Goal: Task Accomplishment & Management: Manage account settings

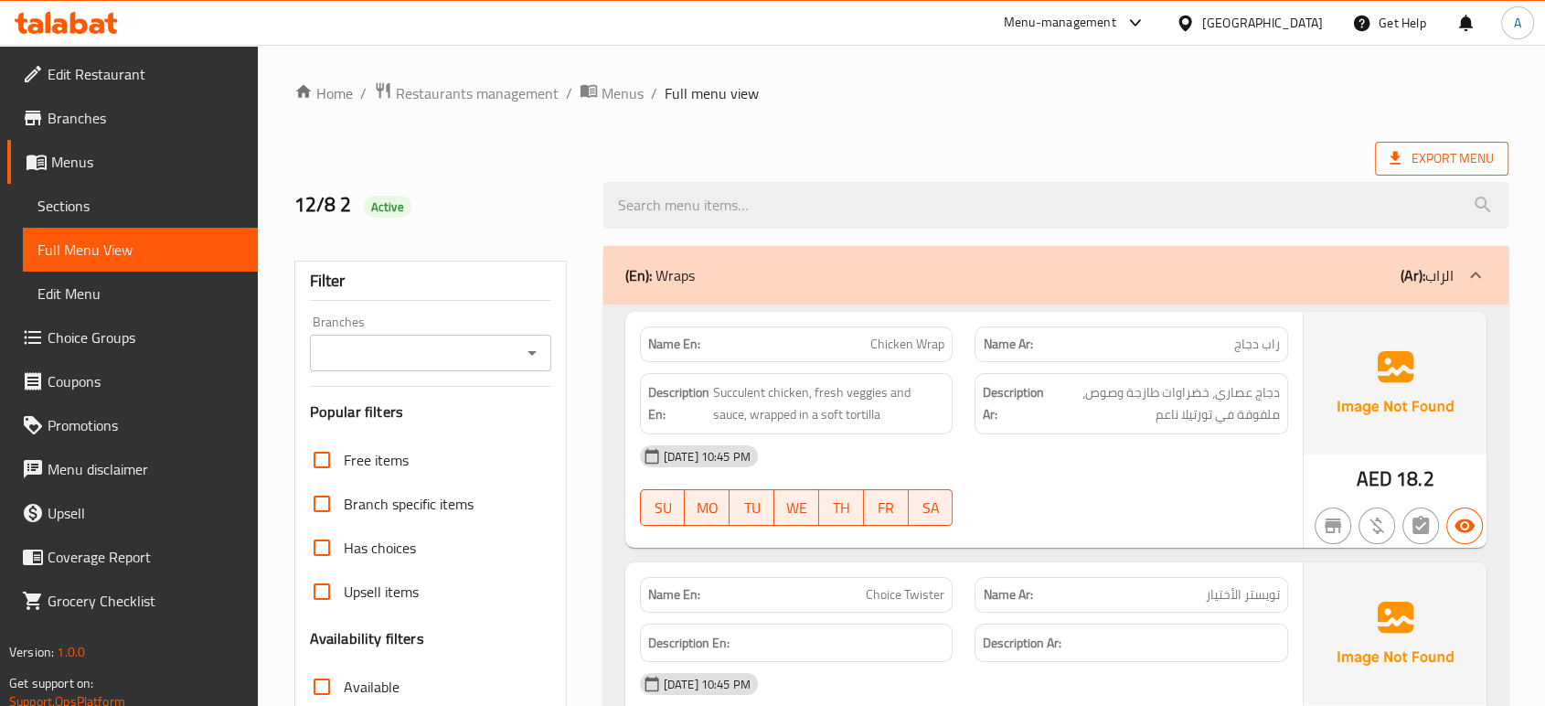
click at [1454, 155] on span "Export Menu" at bounding box center [1442, 158] width 104 height 23
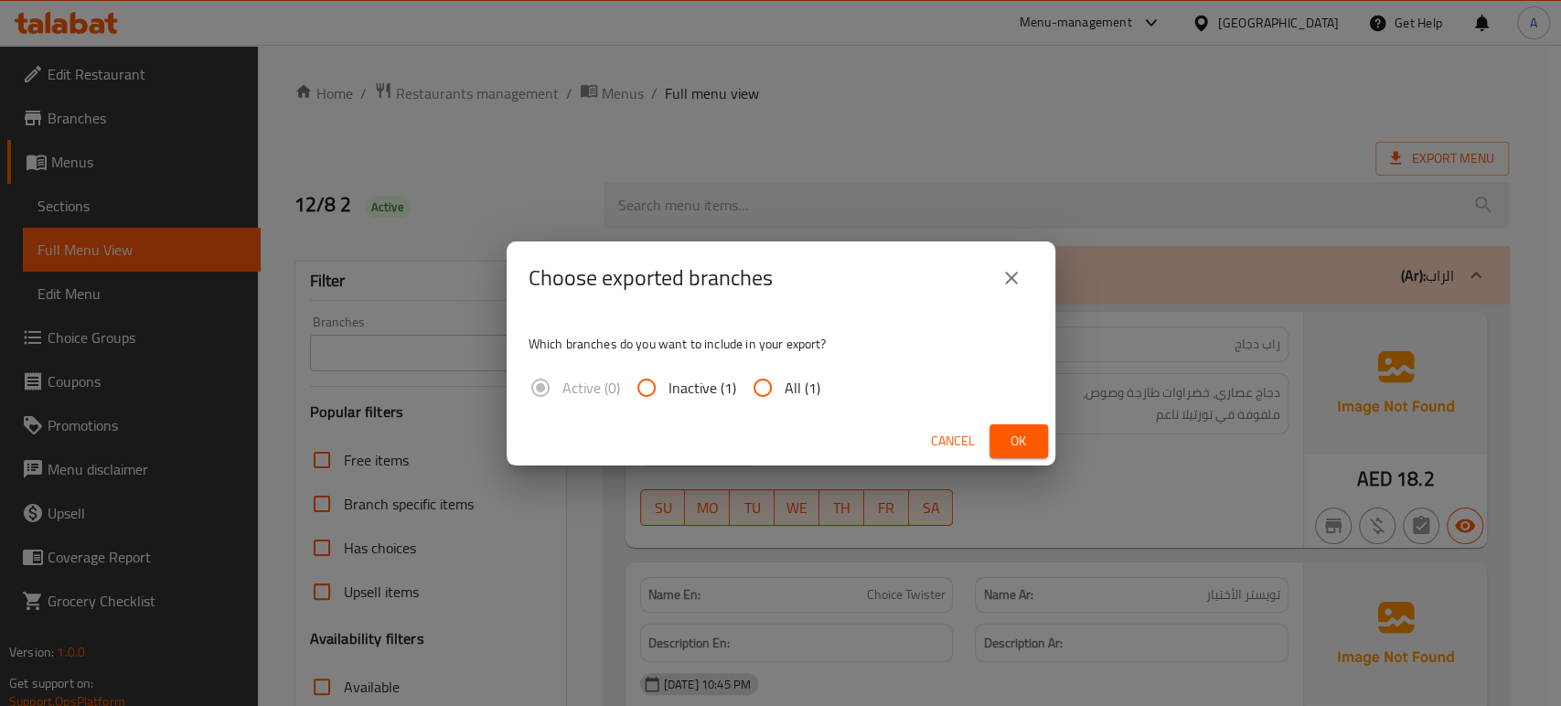
click at [813, 387] on span "All (1)" at bounding box center [803, 388] width 36 height 22
click at [785, 387] on input "All (1)" at bounding box center [763, 388] width 44 height 44
radio input "true"
click at [1004, 436] on span "Ok" at bounding box center [1018, 441] width 29 height 23
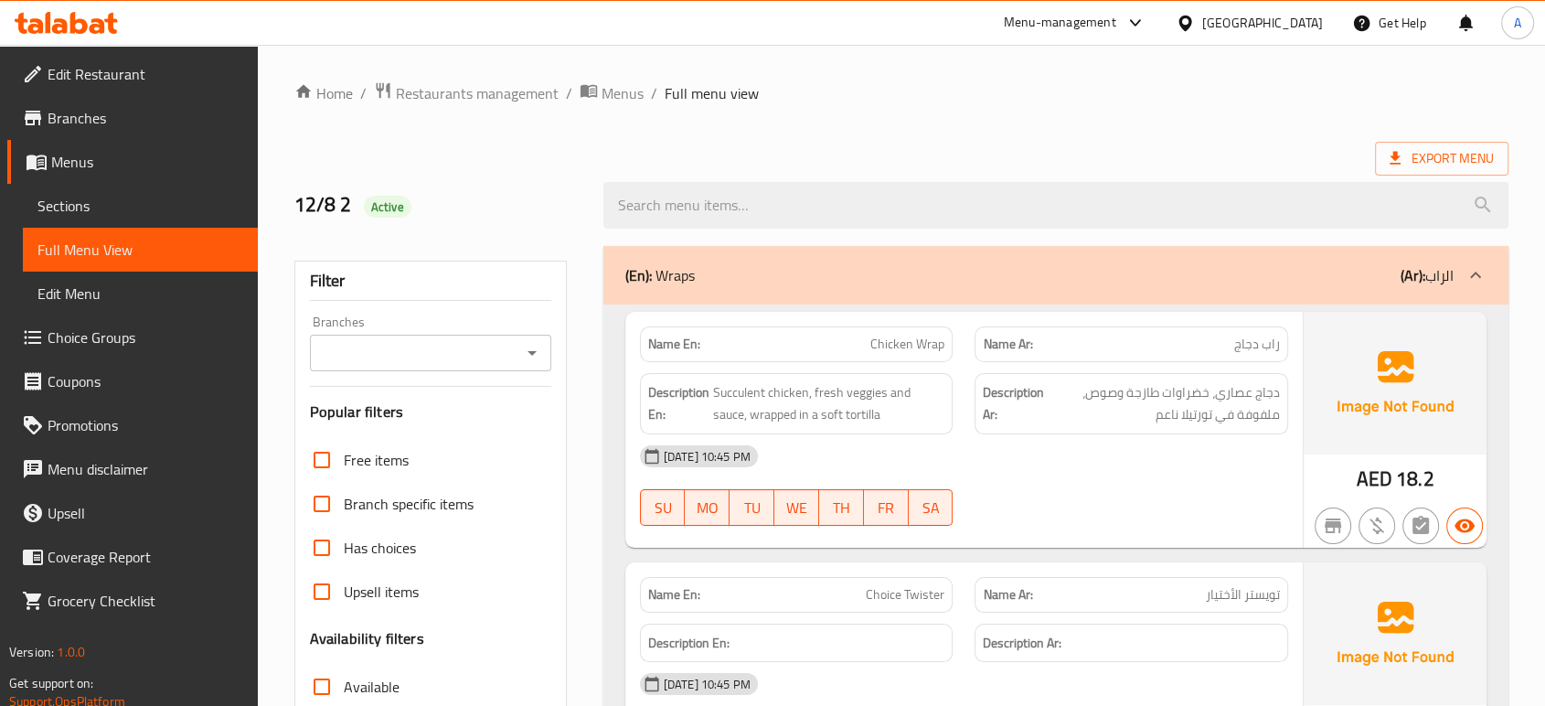
click at [169, 86] on link "Edit Restaurant" at bounding box center [132, 74] width 251 height 44
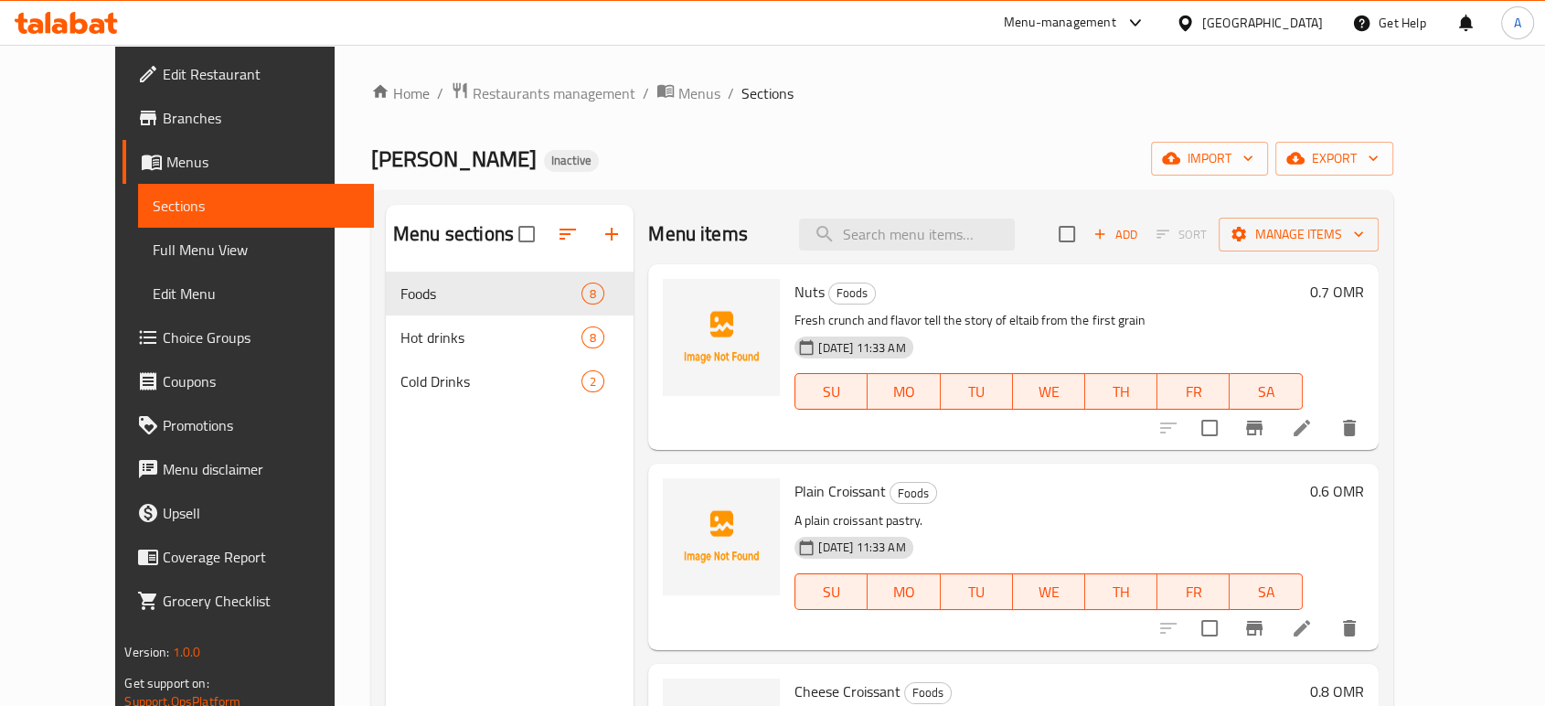
click at [153, 254] on span "Full Menu View" at bounding box center [256, 250] width 206 height 22
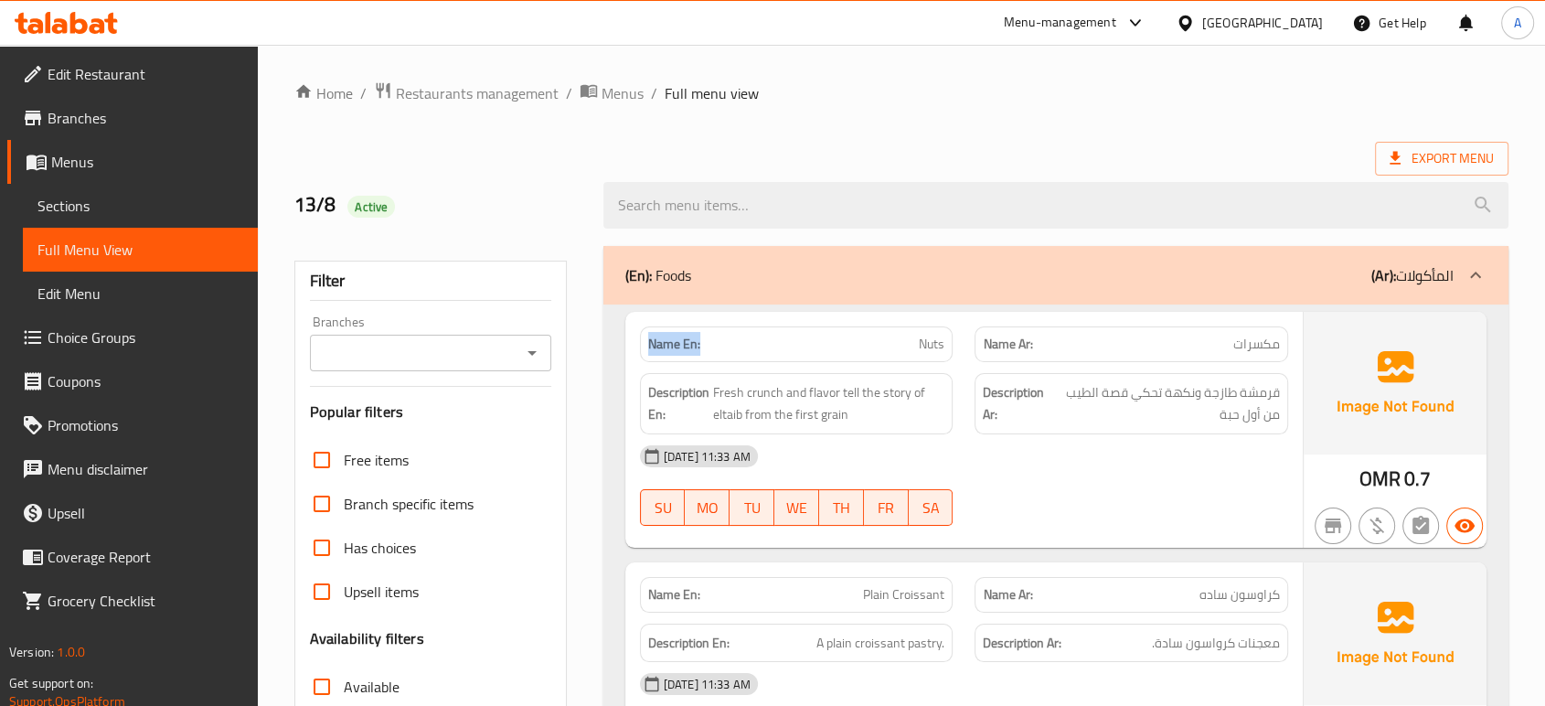
drag, startPoint x: 702, startPoint y: 336, endPoint x: 647, endPoint y: 342, distance: 55.2
click at [648, 342] on p "Name En: Nuts" at bounding box center [796, 344] width 297 height 19
copy strong "Name En:"
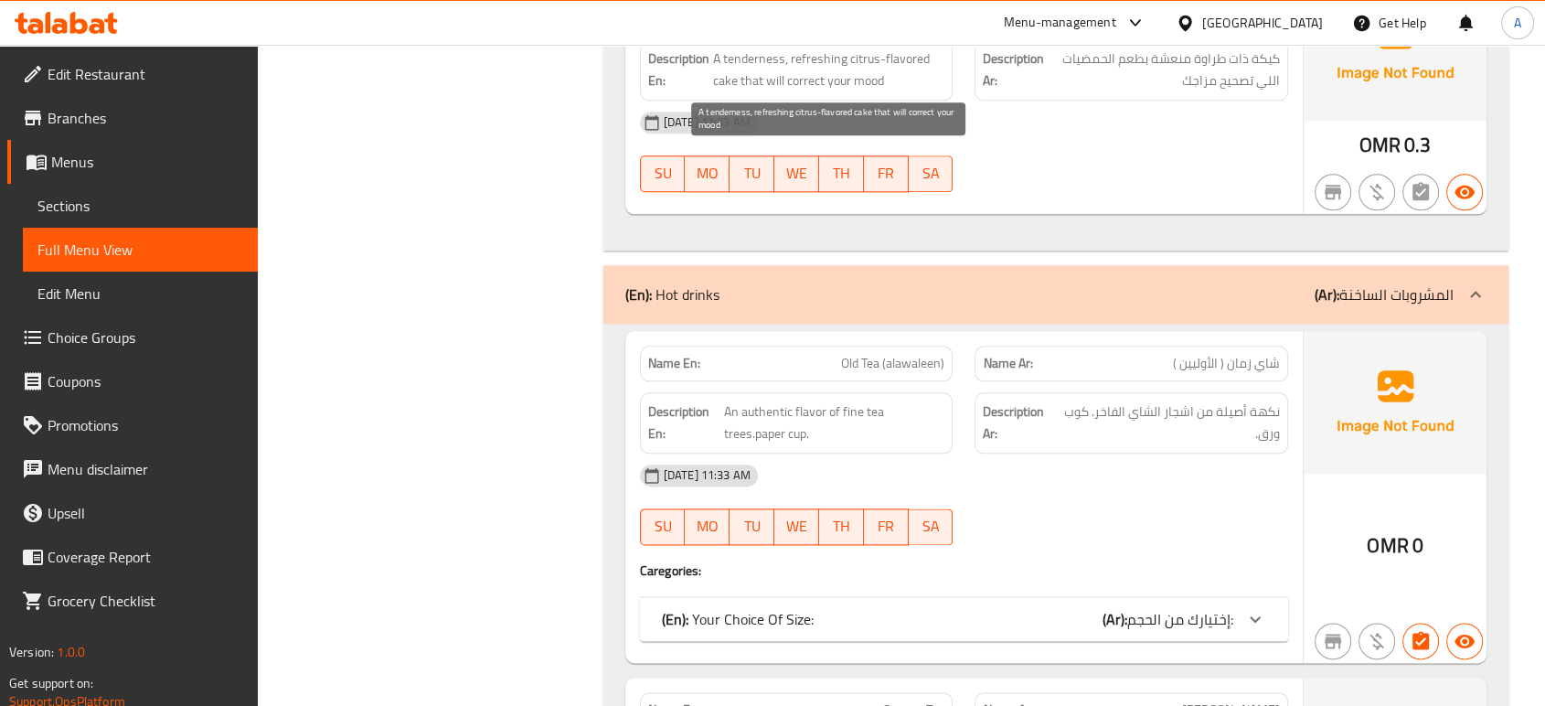
scroll to position [2438, 0]
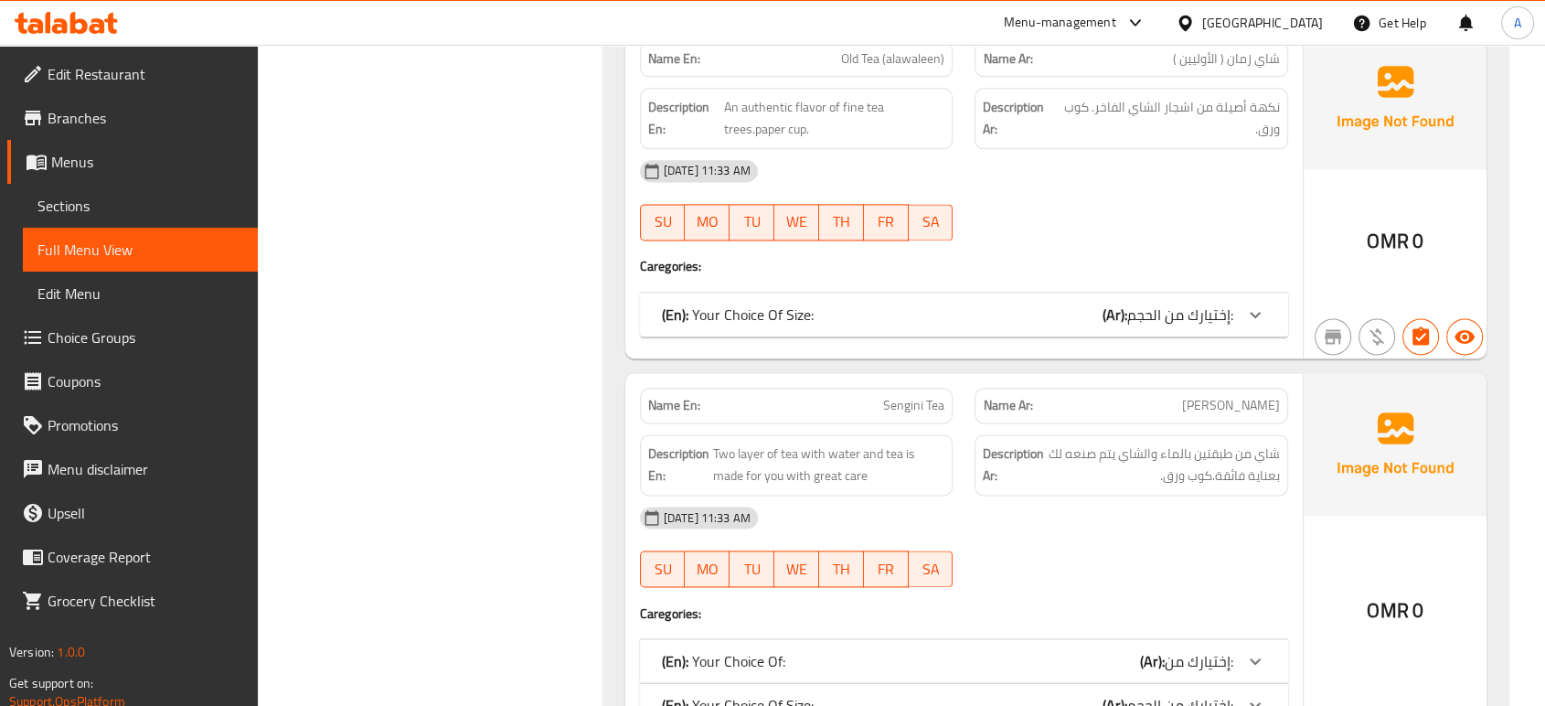
click at [944, 312] on div "(En): Your Choice Of Size: (Ar): إختيارك من الحجم:" at bounding box center [948, 315] width 572 height 22
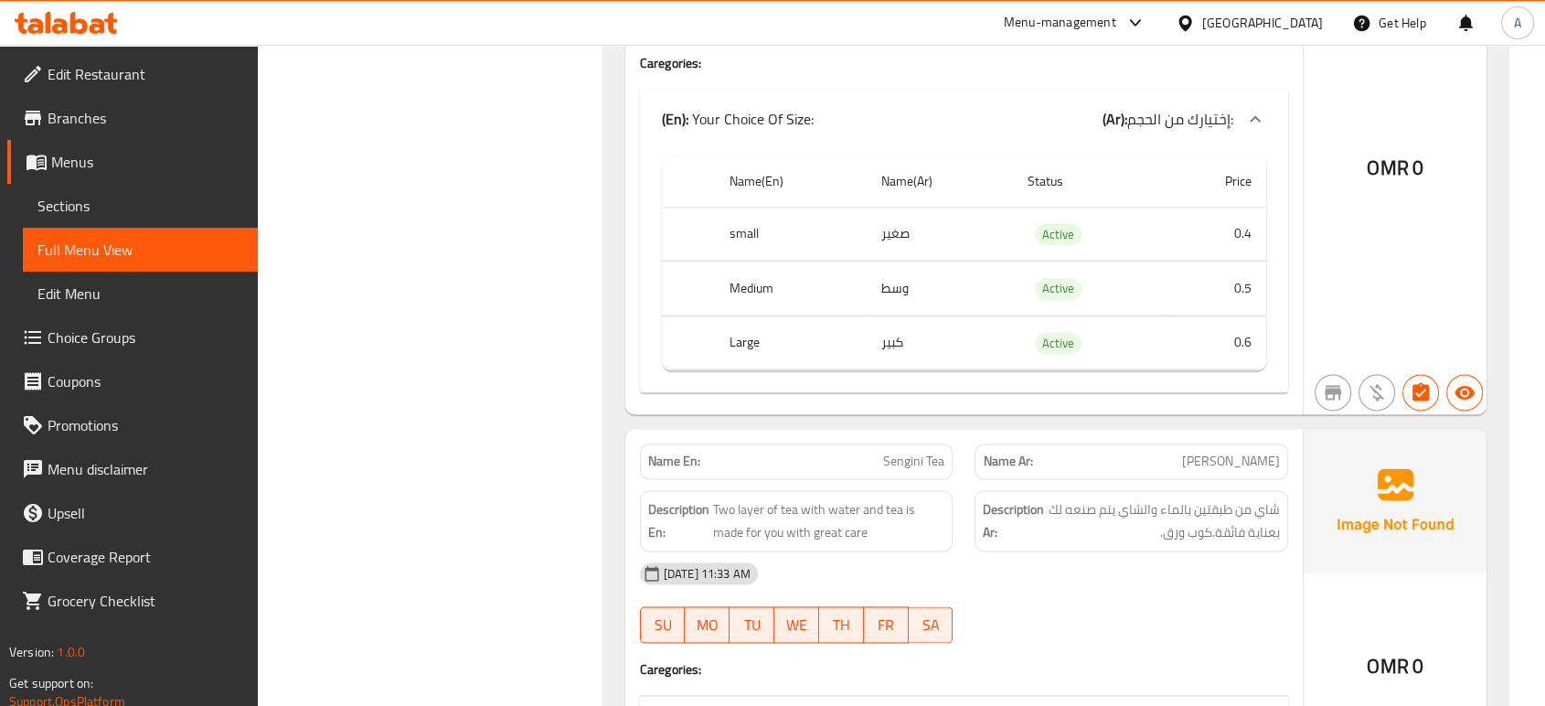
scroll to position [2946, 0]
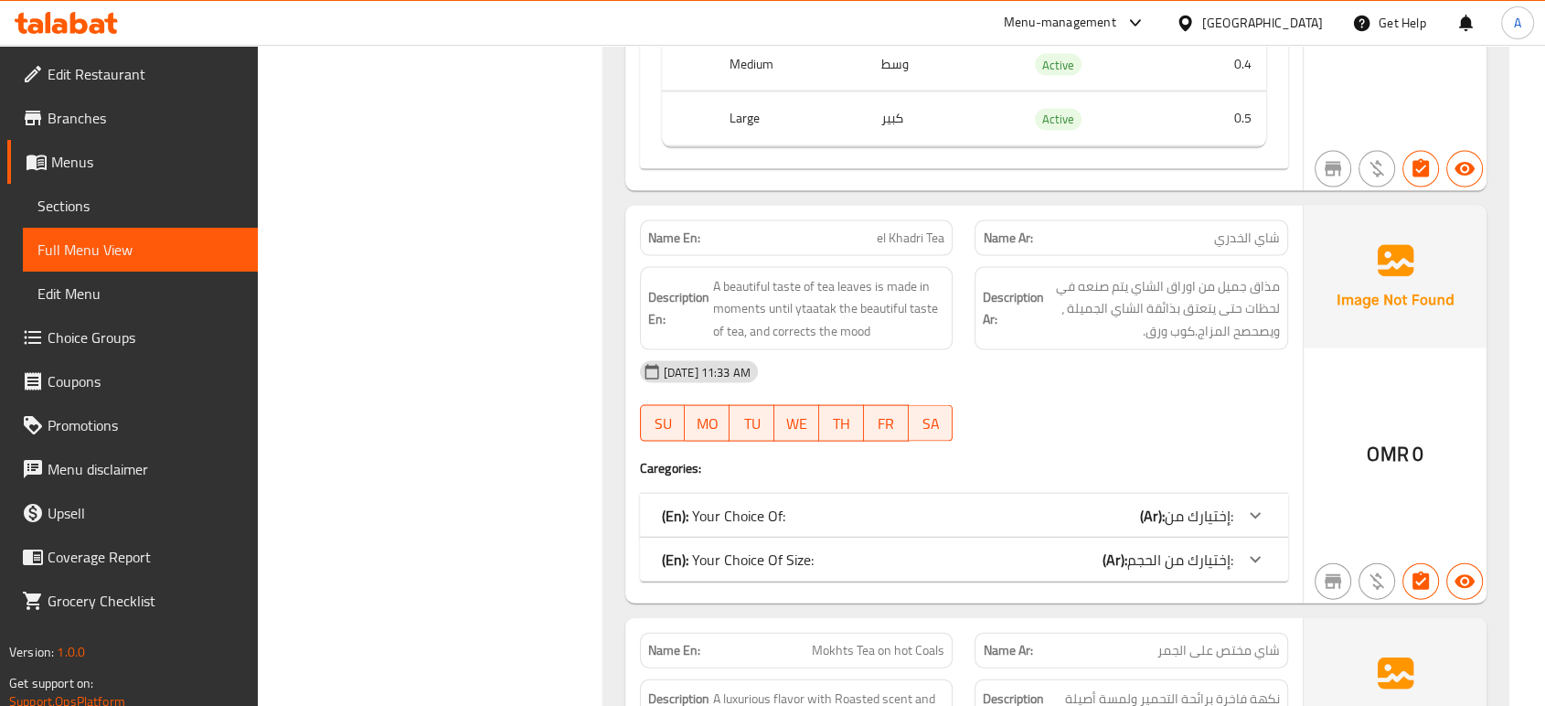
scroll to position [4064, 0]
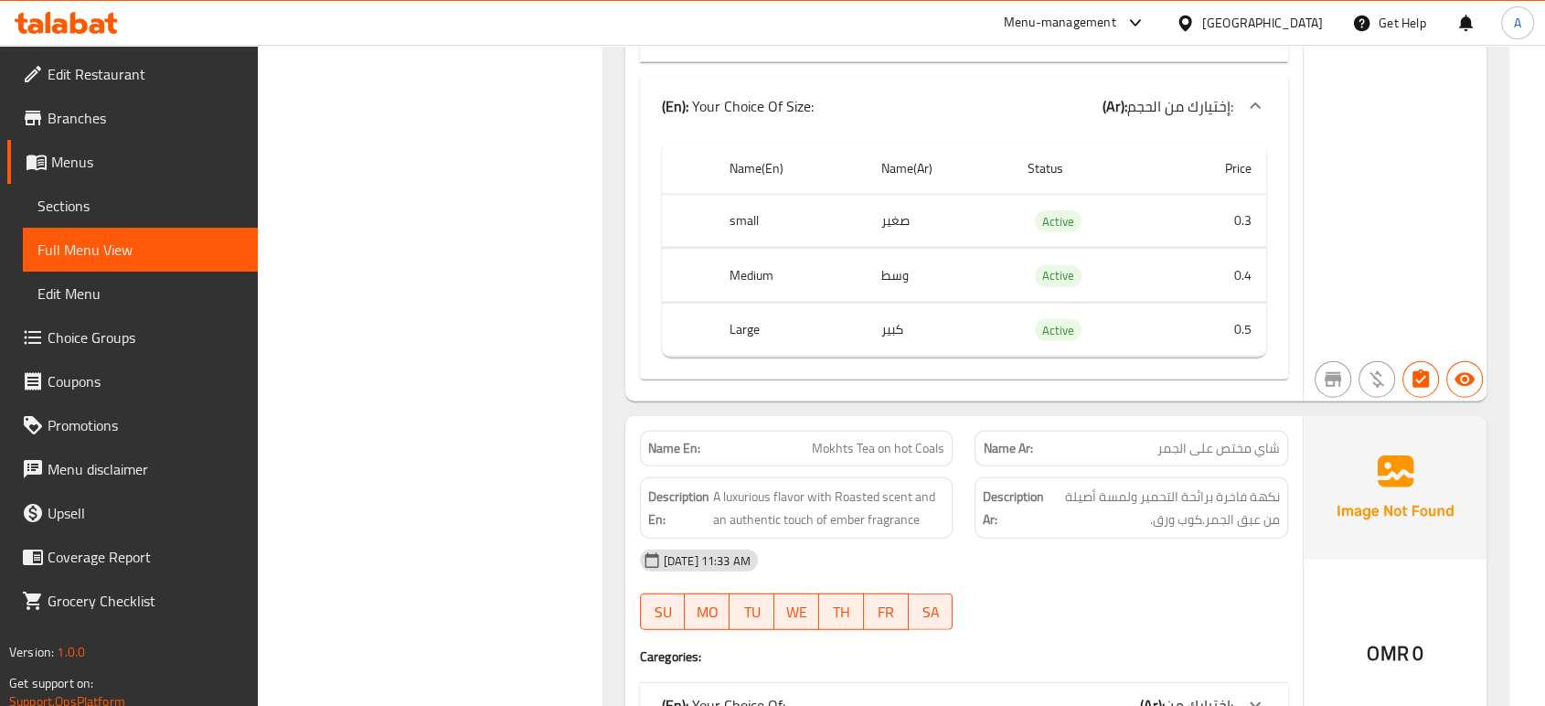
scroll to position [4775, 0]
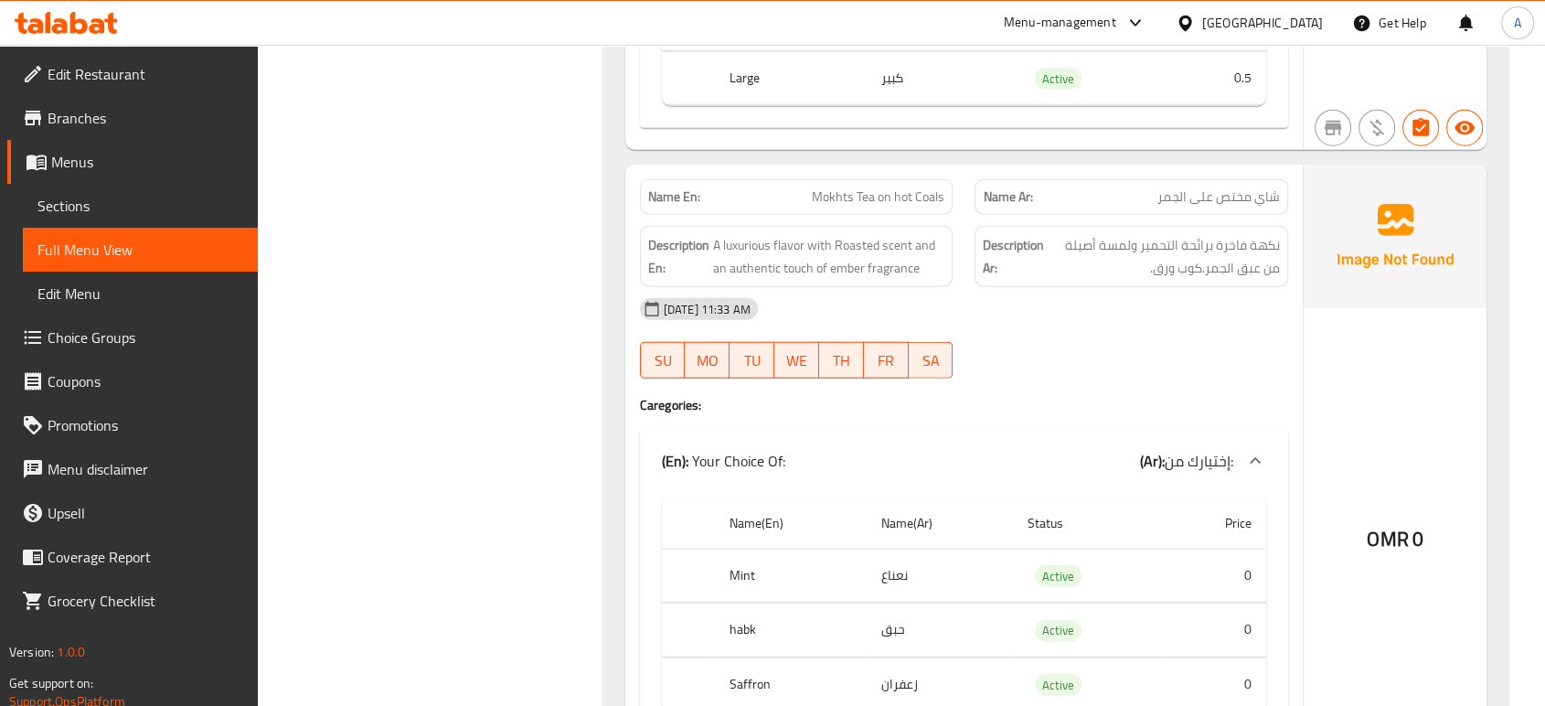
scroll to position [5080, 0]
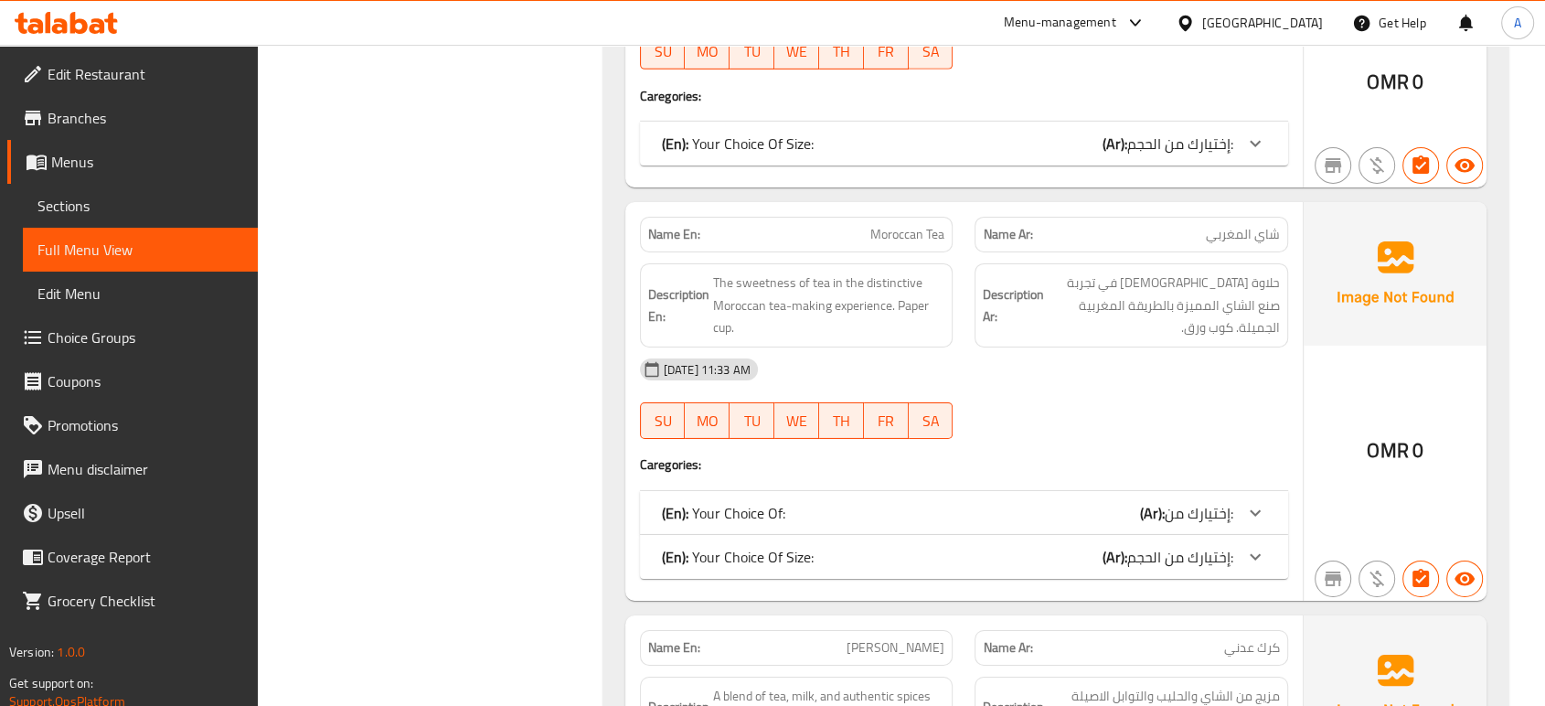
scroll to position [5994, 0]
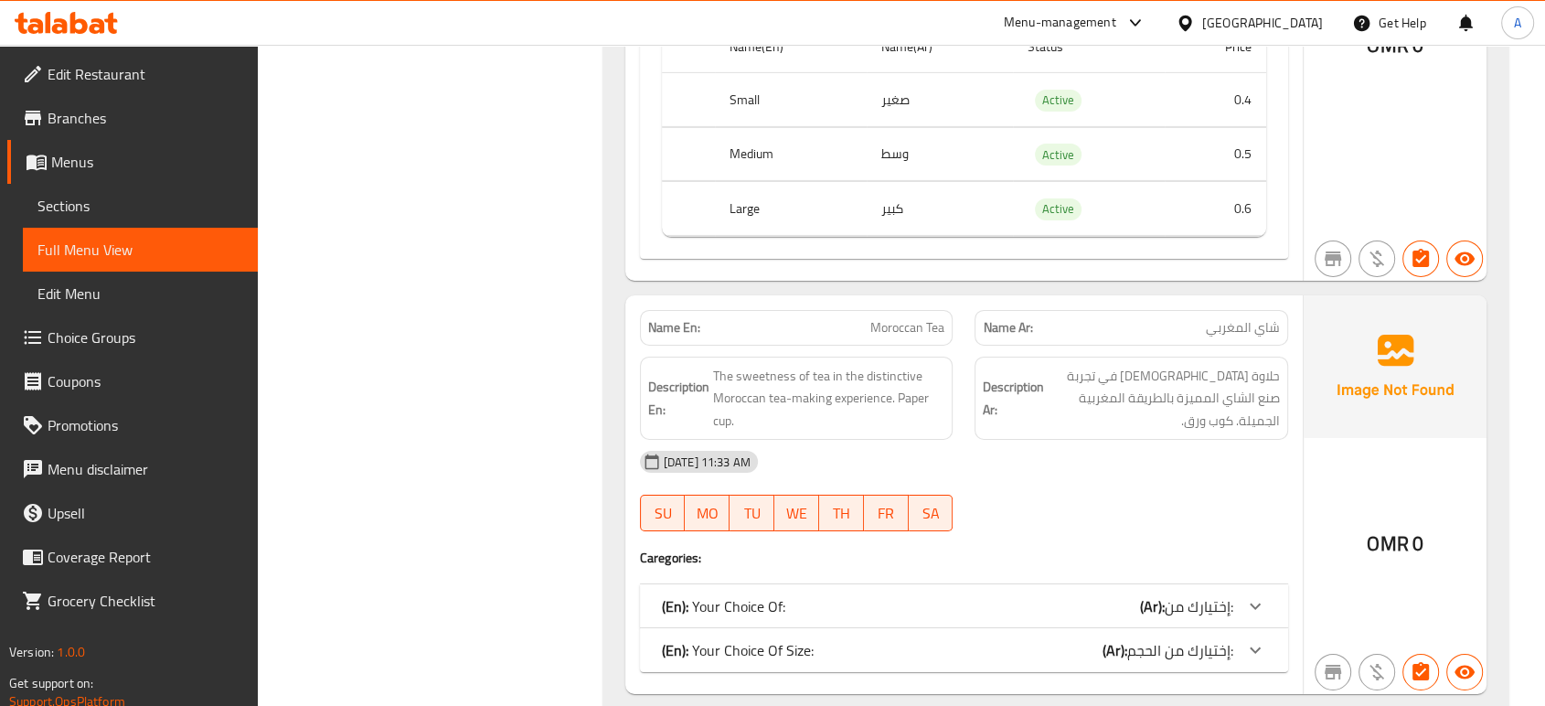
scroll to position [6299, 0]
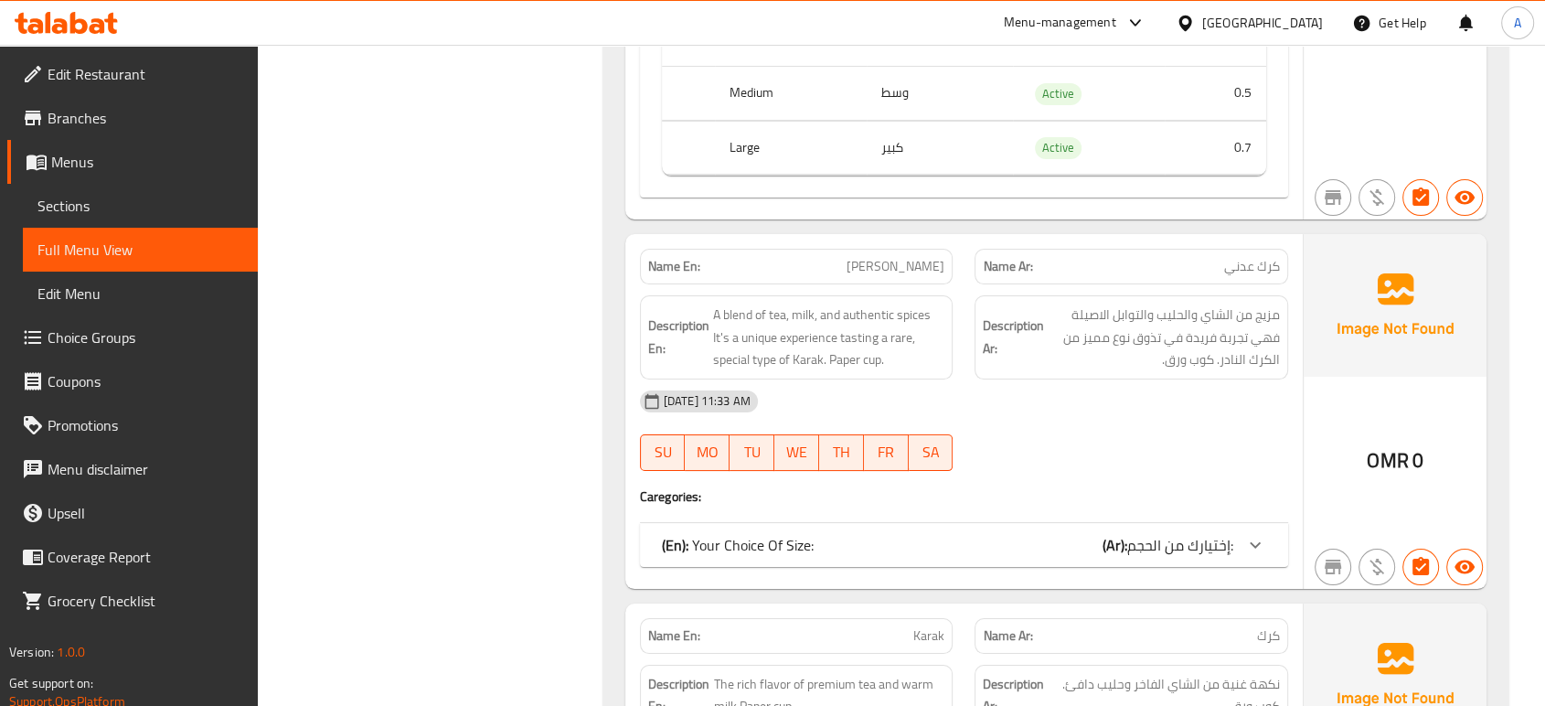
scroll to position [7316, 0]
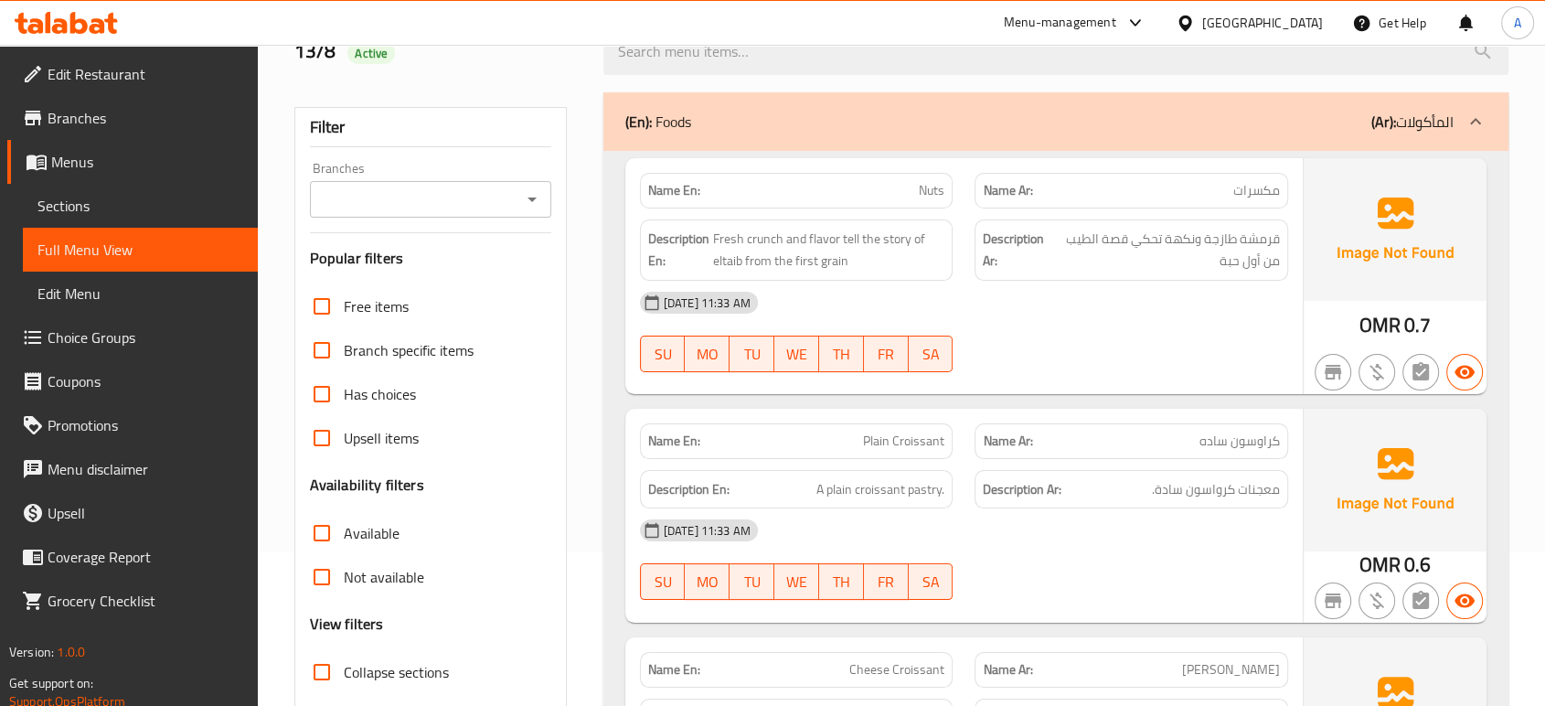
scroll to position [132, 0]
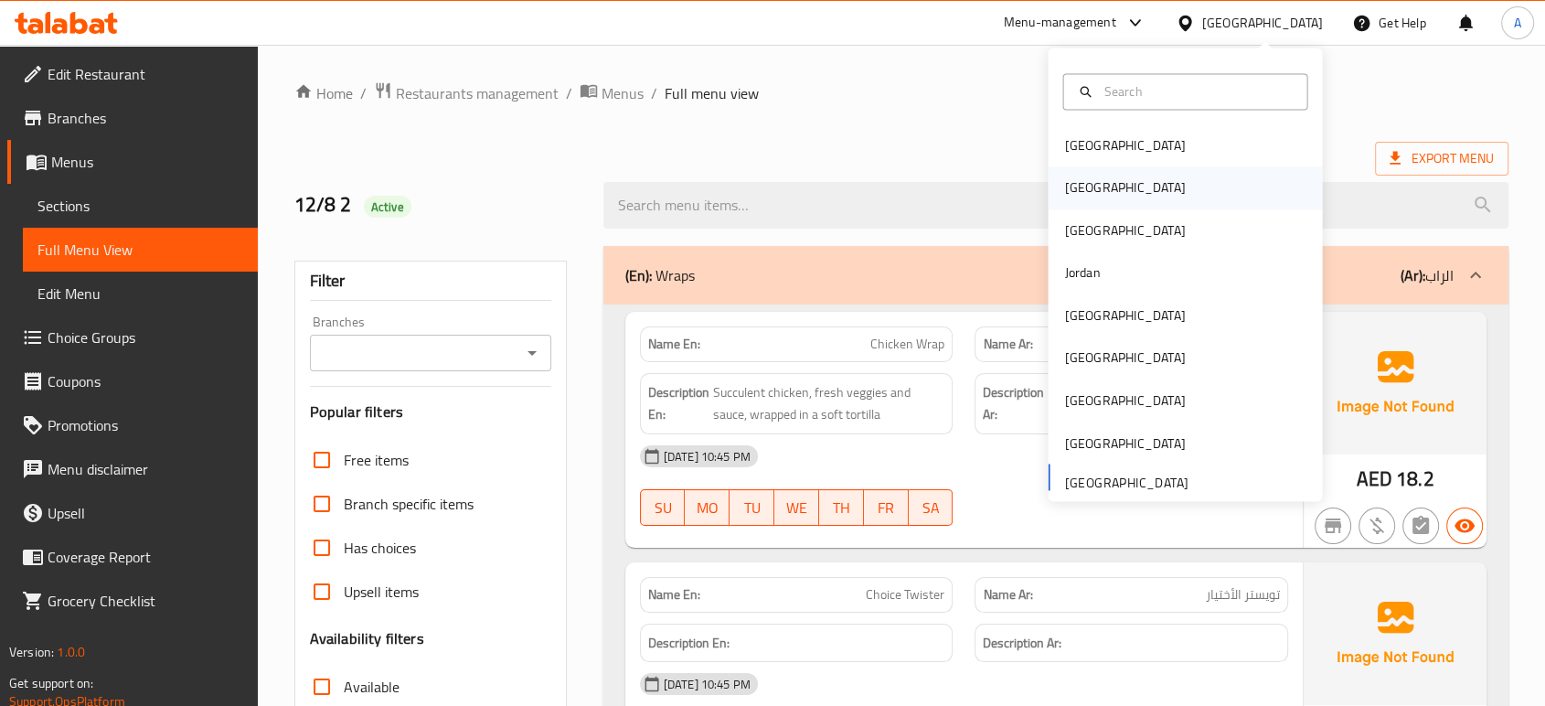
click at [1109, 172] on div "[GEOGRAPHIC_DATA]" at bounding box center [1185, 188] width 274 height 42
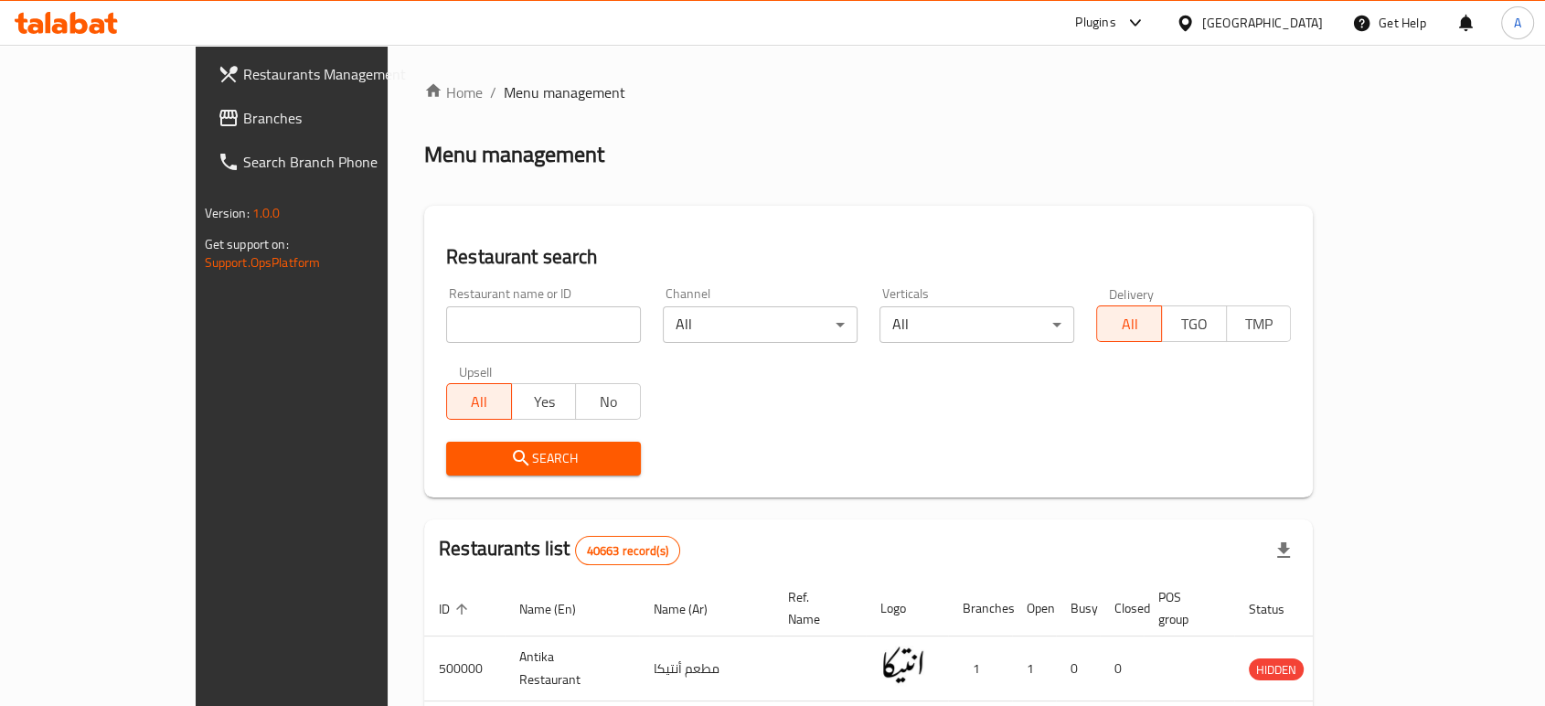
click at [243, 114] on span "Branches" at bounding box center [341, 118] width 196 height 22
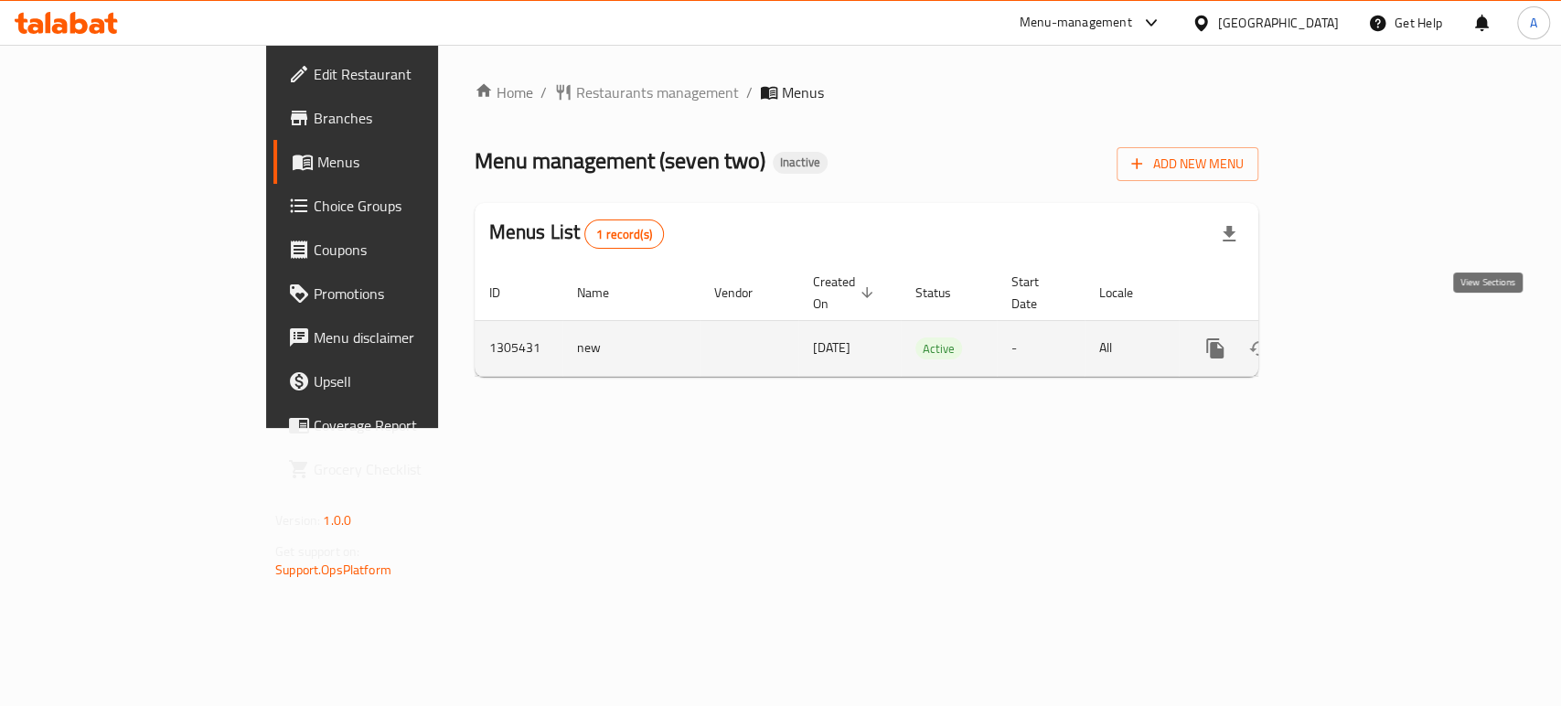
click at [1369, 326] on link "enhanced table" at bounding box center [1347, 348] width 44 height 44
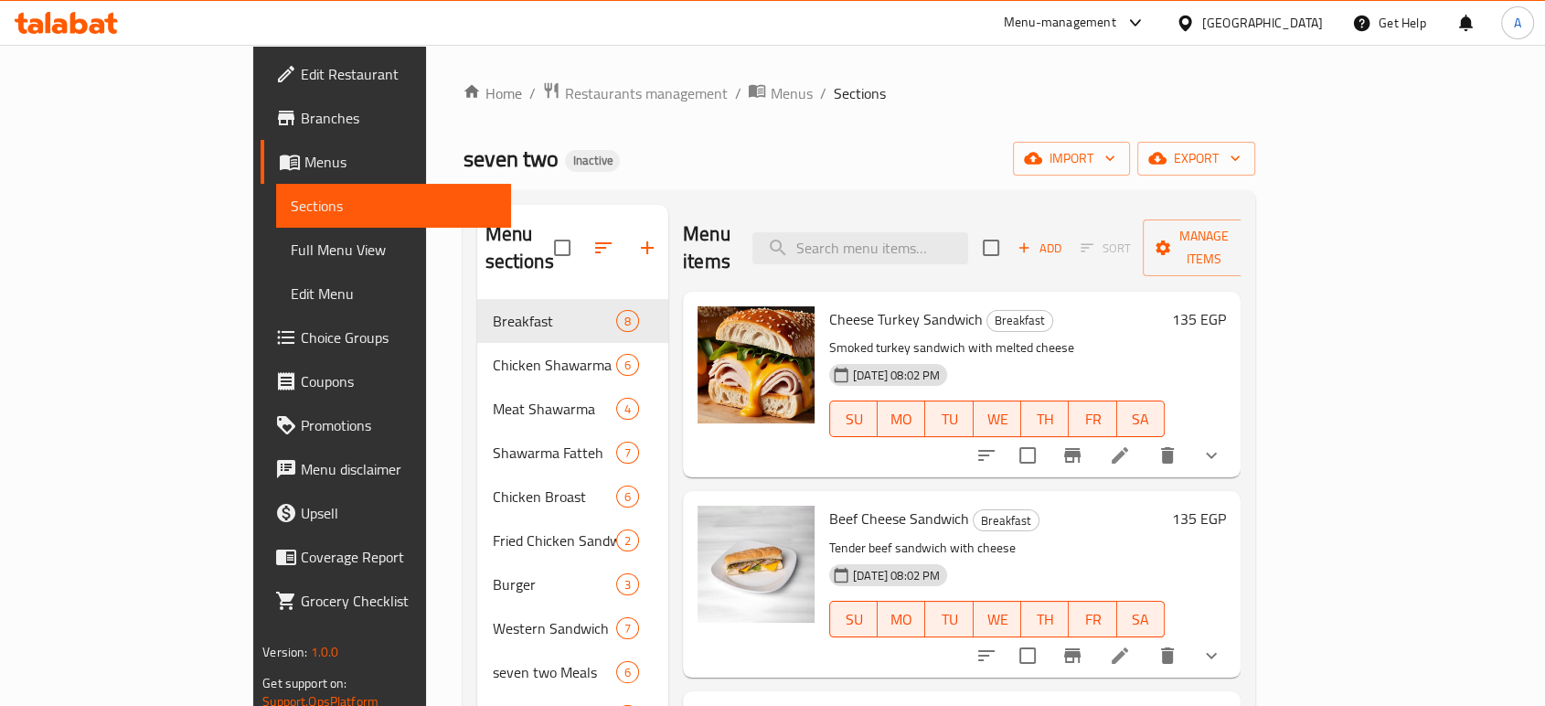
click at [291, 242] on span "Full Menu View" at bounding box center [394, 250] width 206 height 22
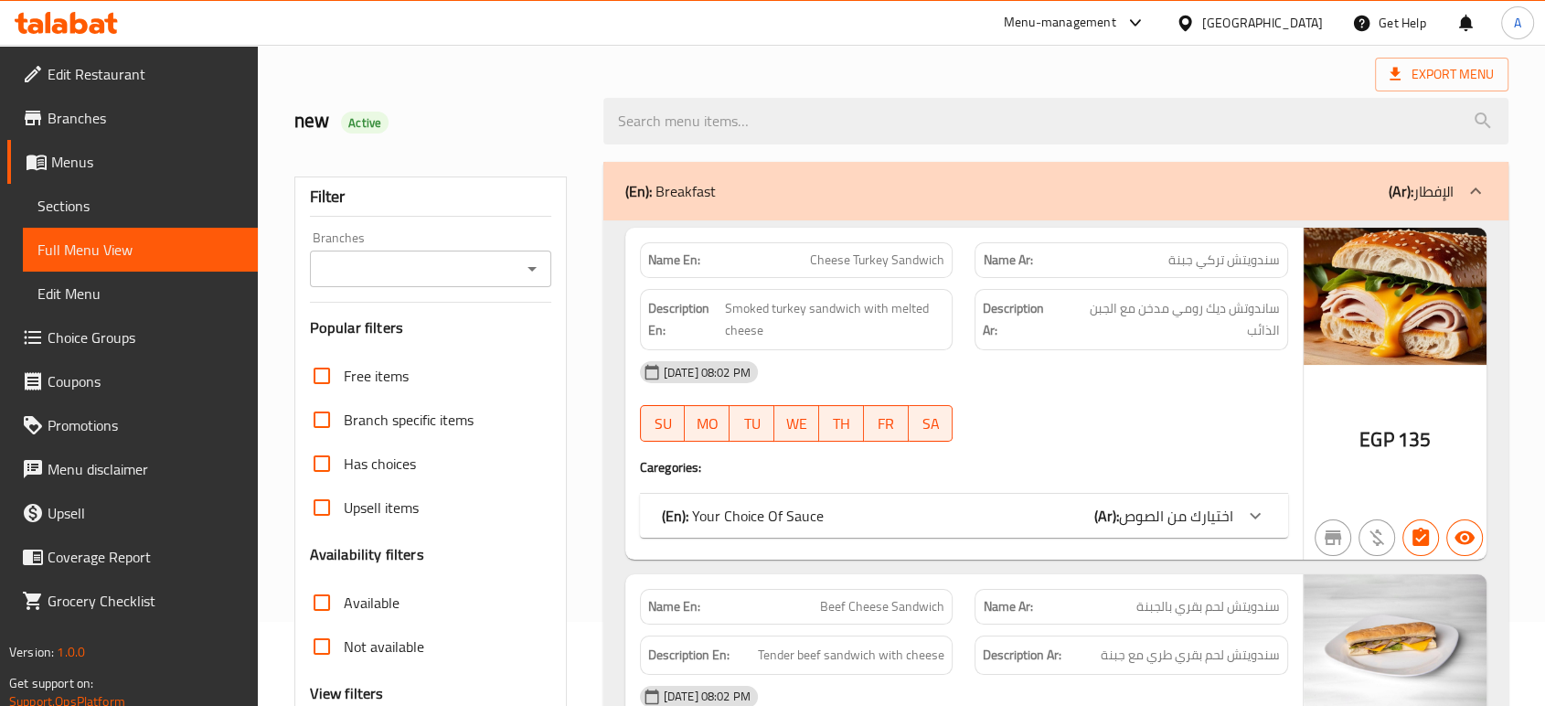
scroll to position [203, 0]
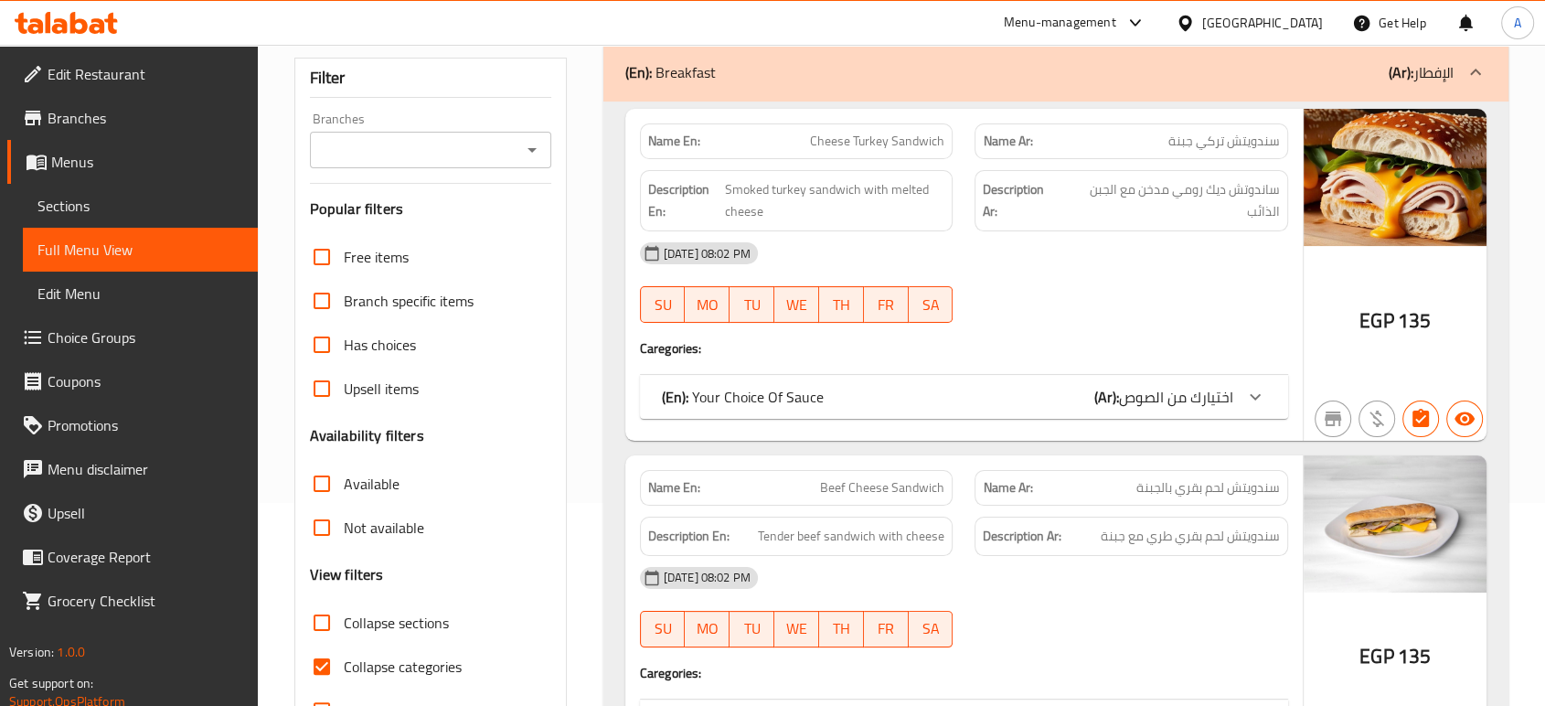
click at [405, 657] on span "Collapse categories" at bounding box center [403, 667] width 118 height 22
click at [344, 657] on input "Collapse categories" at bounding box center [322, 667] width 44 height 44
checkbox input "false"
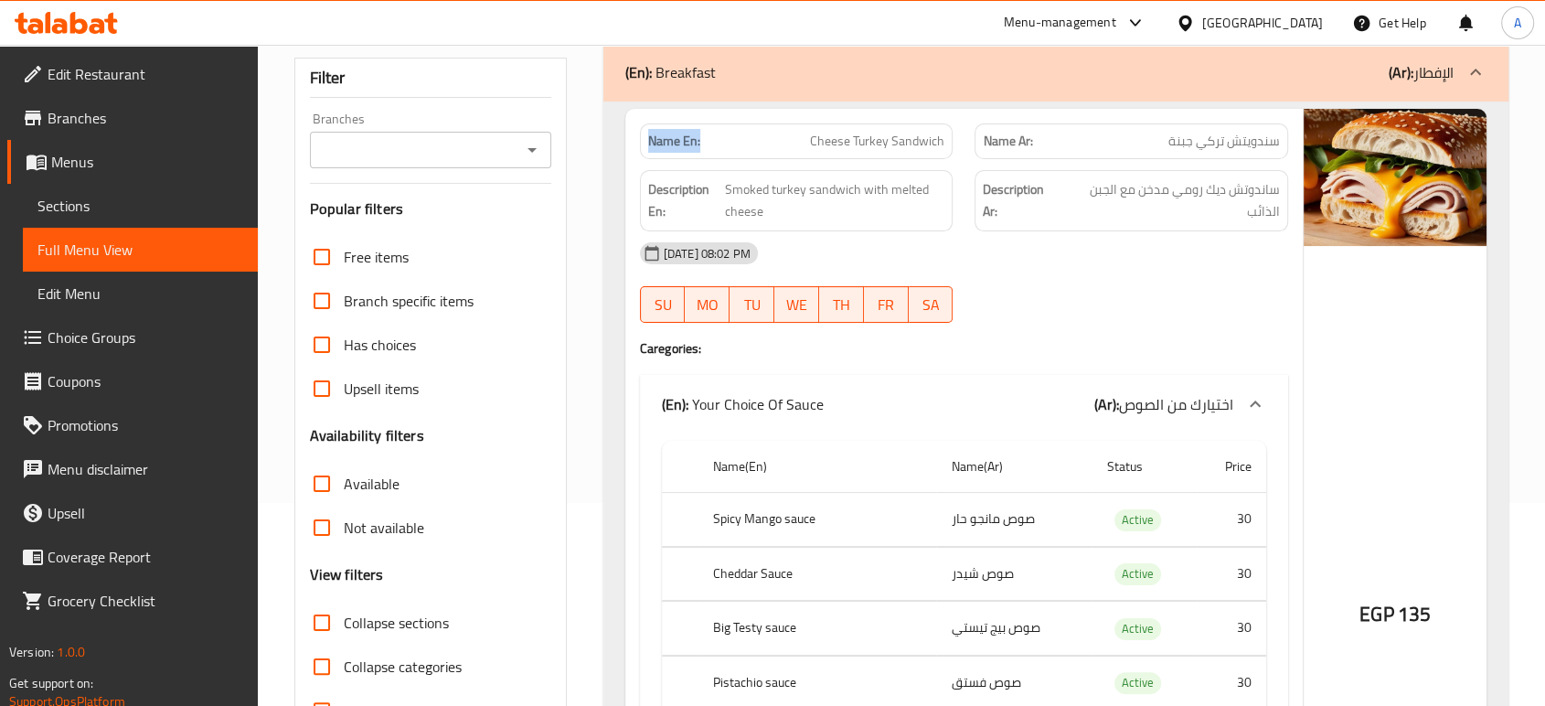
drag, startPoint x: 653, startPoint y: 147, endPoint x: 632, endPoint y: 148, distance: 21.1
click at [632, 148] on div "Name En: Cheese Turkey Sandwich" at bounding box center [797, 141] width 336 height 58
copy strong "Name En:"
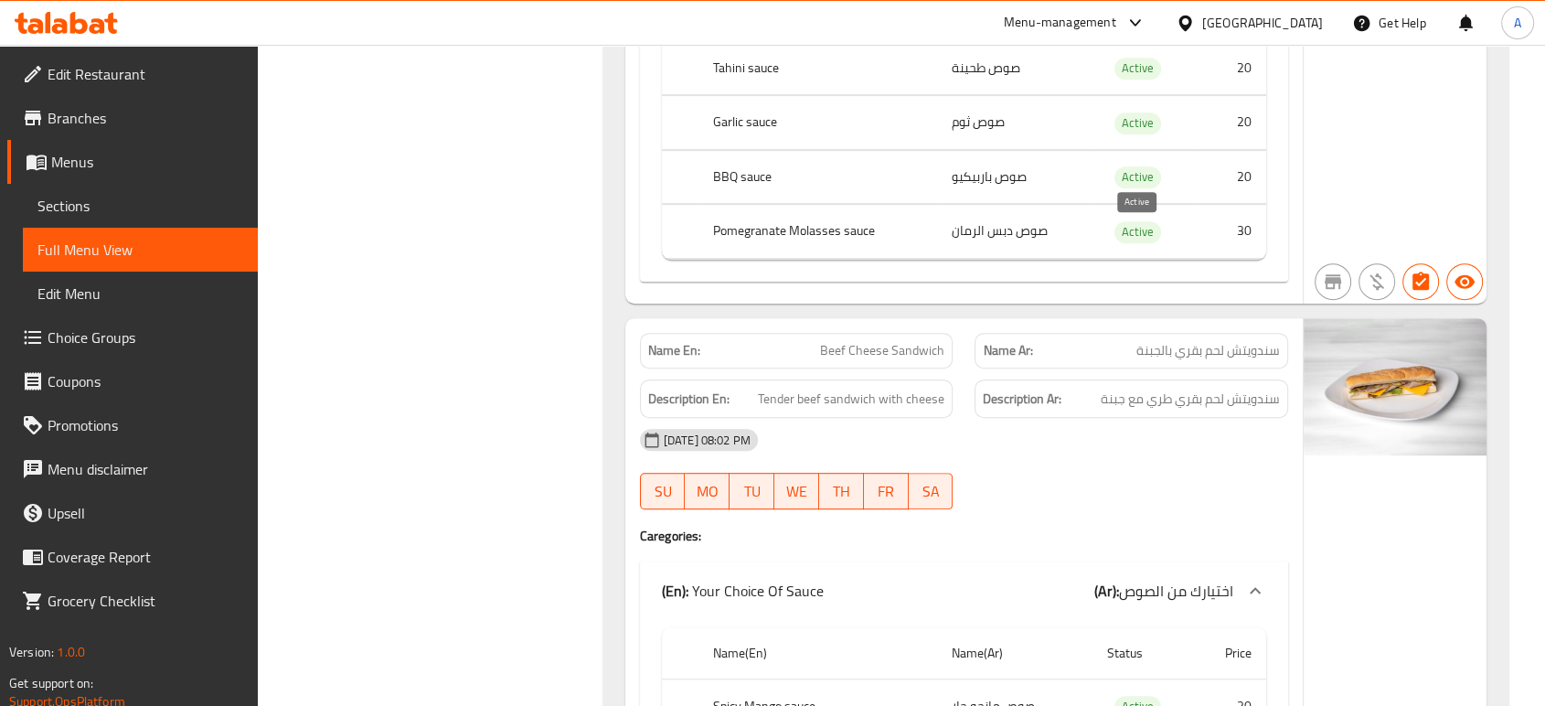
click at [1131, 227] on span "Active" at bounding box center [1138, 231] width 47 height 21
copy span "Active"
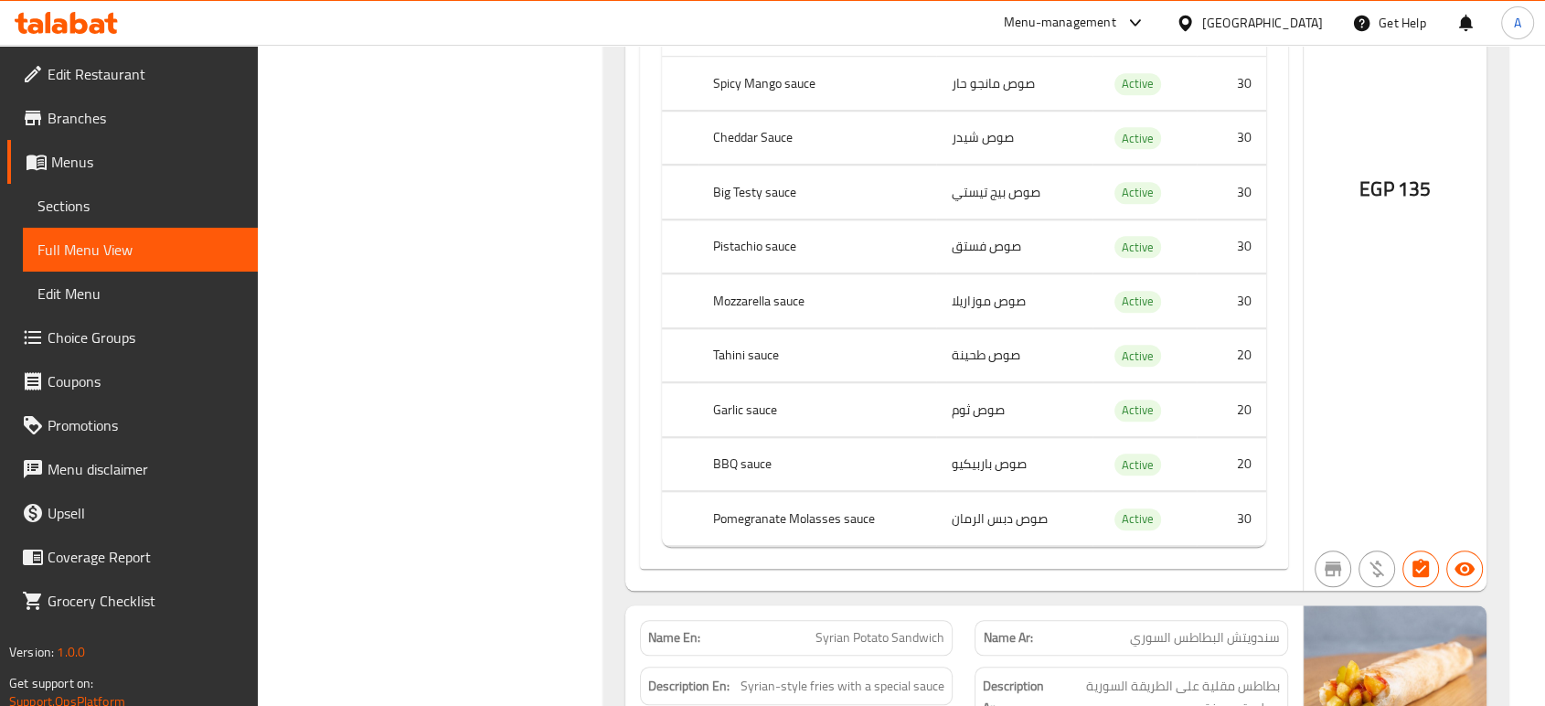
scroll to position [0, 0]
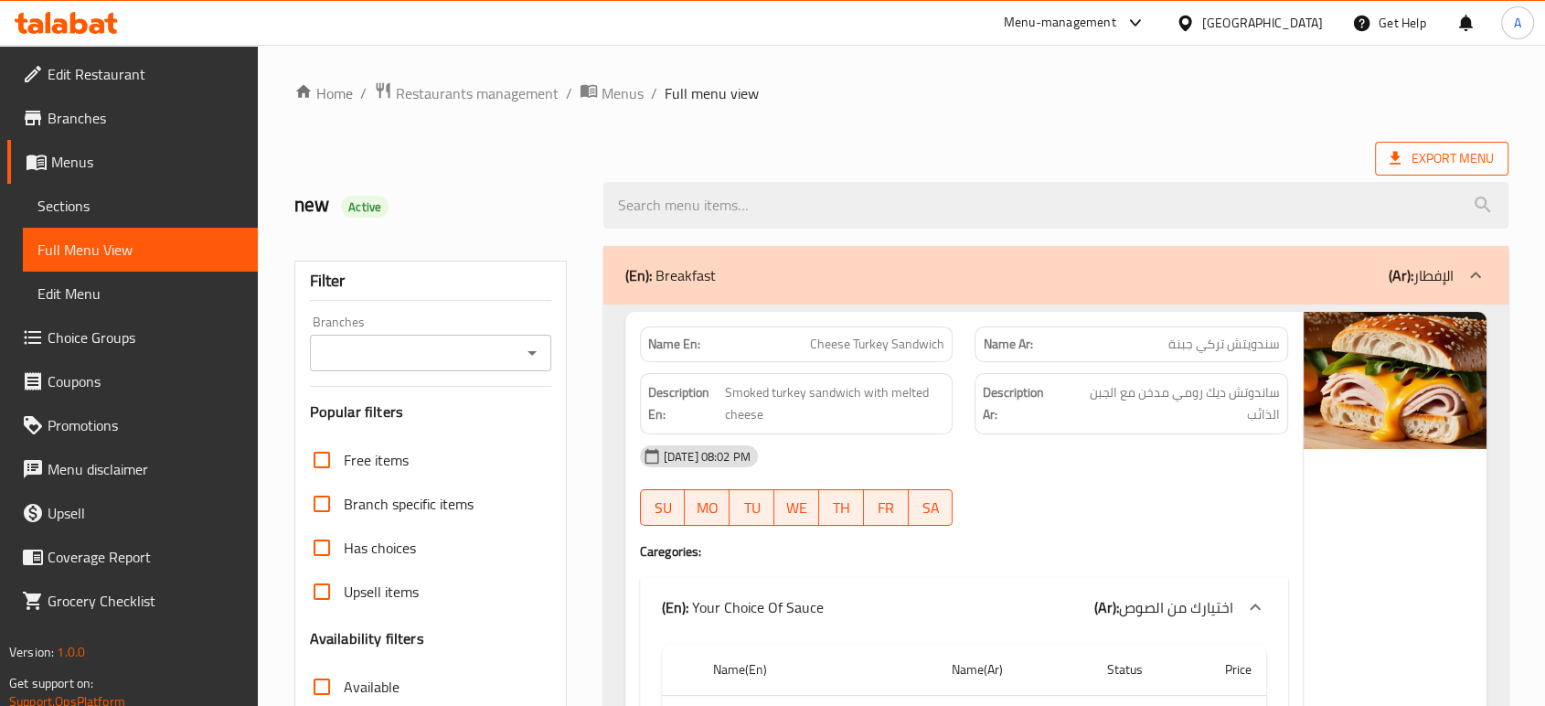
click at [1476, 166] on span "Export Menu" at bounding box center [1442, 158] width 104 height 23
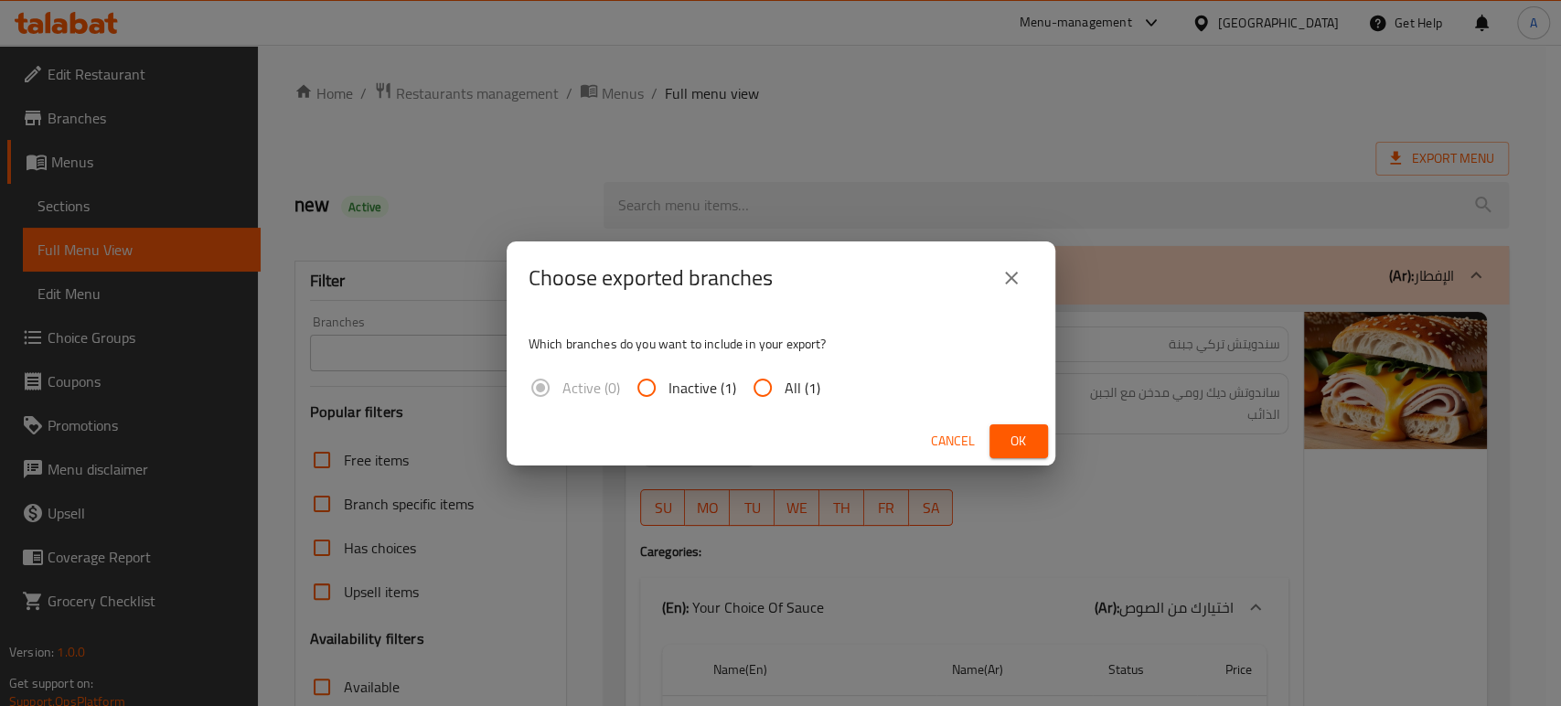
click at [778, 394] on input "All (1)" at bounding box center [763, 388] width 44 height 44
radio input "true"
click at [1024, 435] on span "Ok" at bounding box center [1018, 441] width 29 height 23
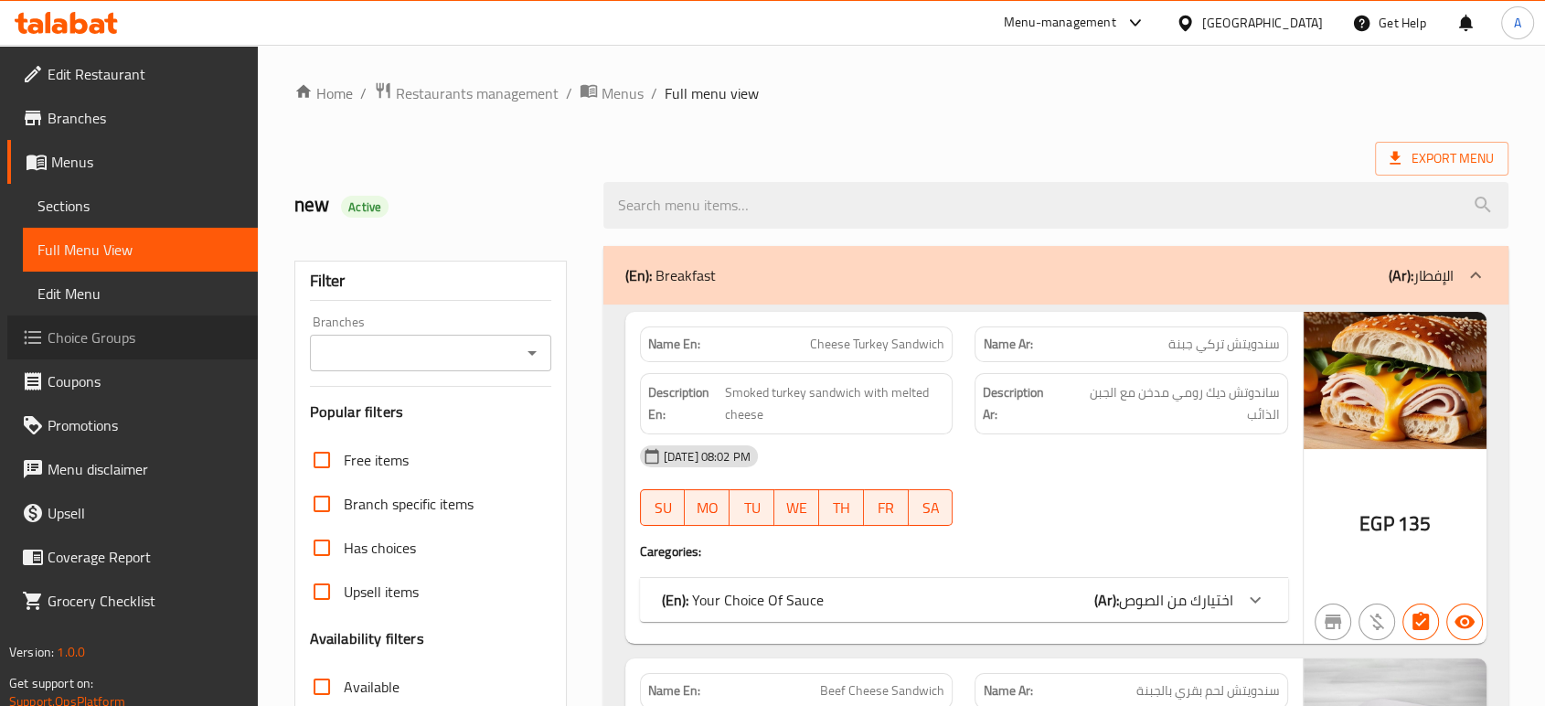
click at [112, 336] on span "Choice Groups" at bounding box center [146, 337] width 196 height 22
